Goal: Find specific page/section: Find specific page/section

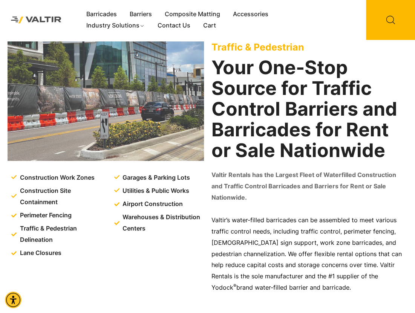
scroll to position [207, 0]
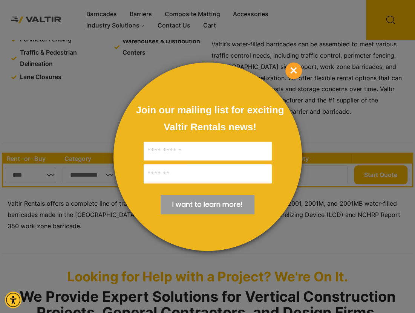
click at [290, 74] on span "×" at bounding box center [293, 71] width 17 height 17
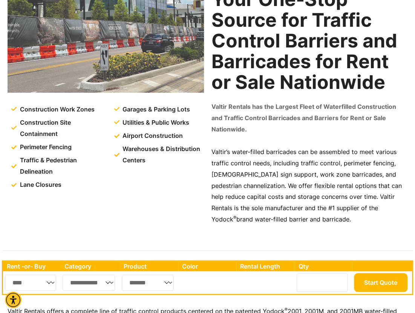
scroll to position [0, 0]
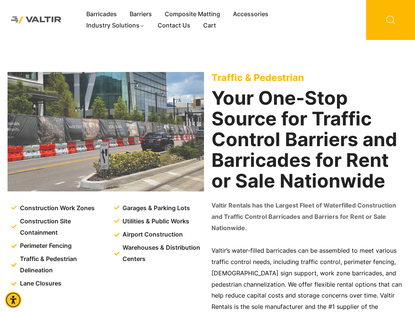
drag, startPoint x: 391, startPoint y: 26, endPoint x: 383, endPoint y: 28, distance: 8.2
click at [385, 28] on icon at bounding box center [390, 20] width 49 height 40
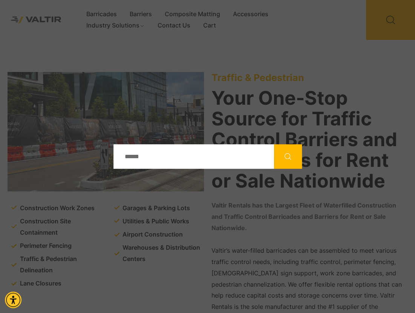
click at [154, 156] on input "Search" at bounding box center [193, 156] width 161 height 24
type input "**********"
click at [274, 144] on button "Search" at bounding box center [288, 156] width 28 height 24
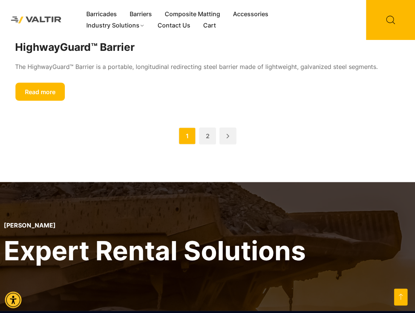
scroll to position [2652, 0]
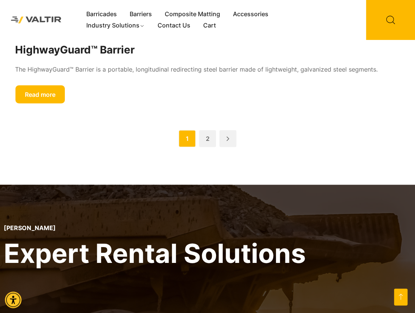
click at [46, 18] on img at bounding box center [36, 19] width 61 height 17
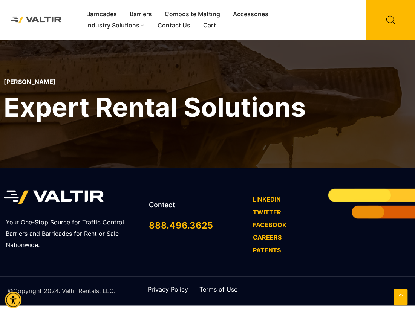
scroll to position [2432, 0]
click at [265, 238] on link "CAREERS" at bounding box center [267, 238] width 29 height 8
